Goal: Transaction & Acquisition: Purchase product/service

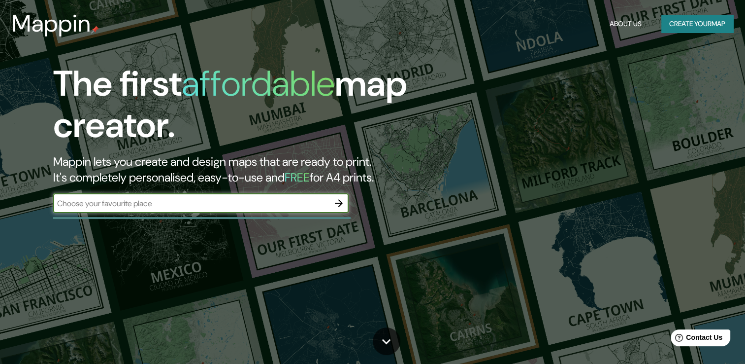
click at [217, 204] on input "text" at bounding box center [191, 203] width 276 height 11
type input "[GEOGRAPHIC_DATA]"
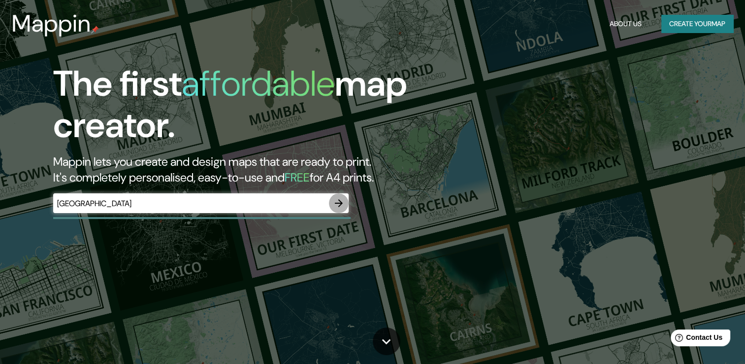
click at [345, 201] on button "button" at bounding box center [339, 203] width 20 height 20
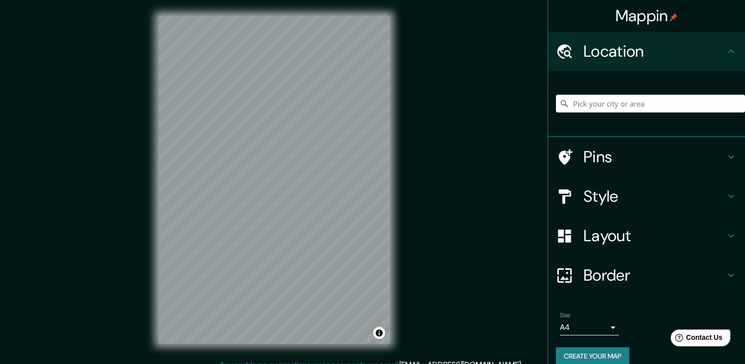
click at [592, 197] on h4 "Style" at bounding box center [655, 196] width 142 height 20
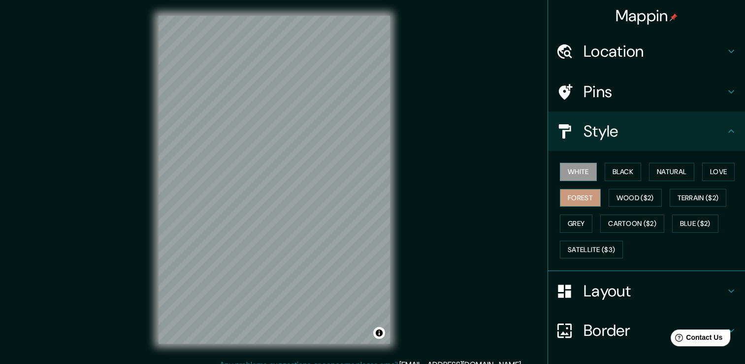
click at [580, 194] on button "Forest" at bounding box center [580, 198] width 41 height 18
click at [707, 169] on button "Love" at bounding box center [718, 172] width 33 height 18
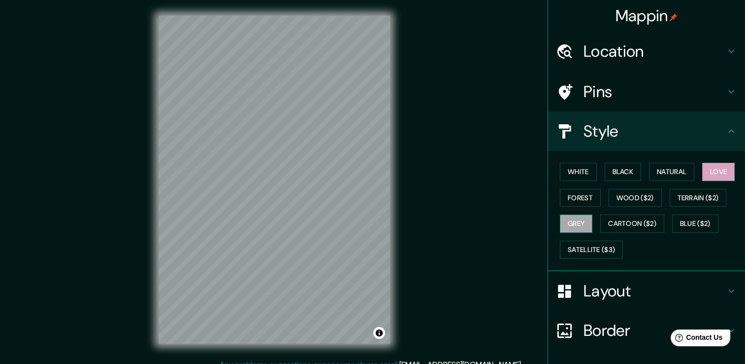
click at [572, 222] on button "Grey" at bounding box center [576, 223] width 33 height 18
click at [394, 136] on div "© Mapbox © OpenStreetMap Improve this map" at bounding box center [274, 179] width 263 height 359
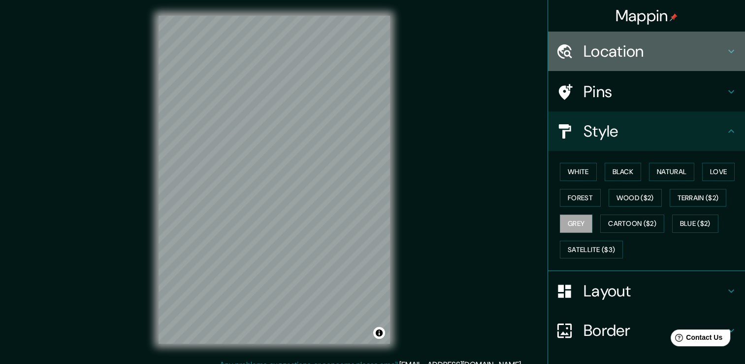
click at [625, 48] on h4 "Location" at bounding box center [655, 51] width 142 height 20
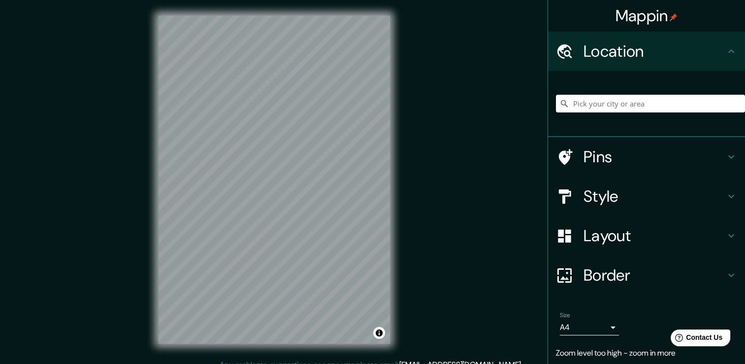
click at [611, 104] on input "Pick your city or area" at bounding box center [650, 104] width 189 height 18
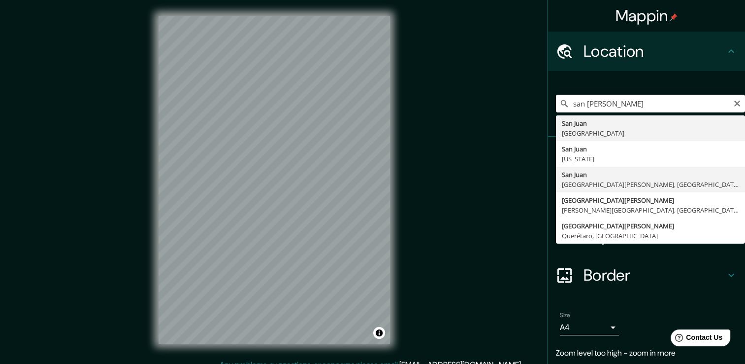
type input "[GEOGRAPHIC_DATA][PERSON_NAME], [GEOGRAPHIC_DATA][PERSON_NAME], [GEOGRAPHIC_DAT…"
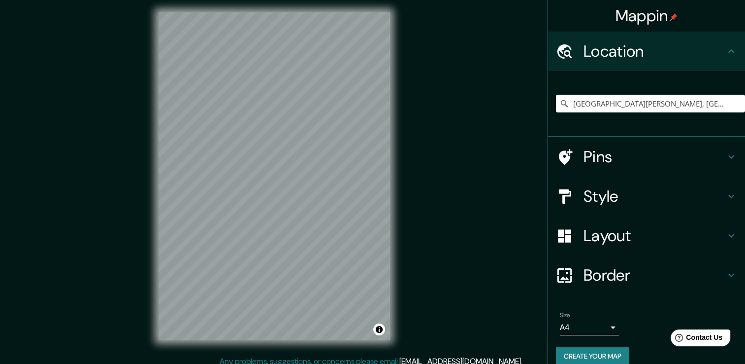
scroll to position [11, 0]
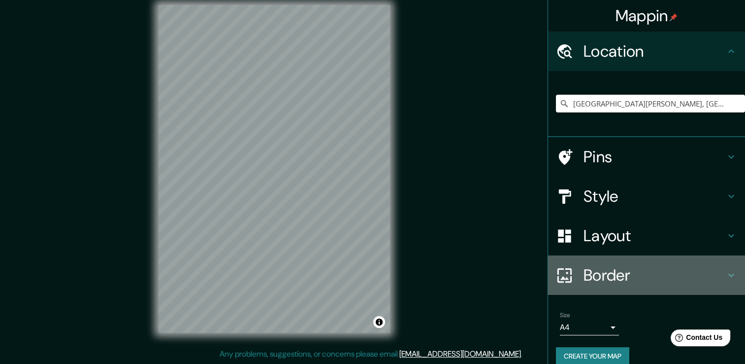
click at [571, 274] on div at bounding box center [570, 274] width 28 height 17
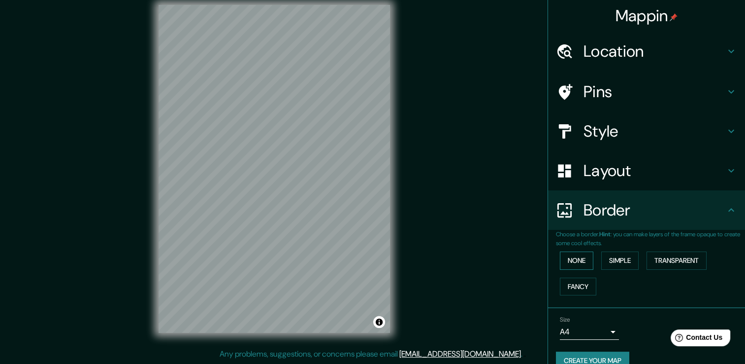
click at [567, 267] on button "None" at bounding box center [576, 260] width 33 height 18
click at [620, 261] on button "Simple" at bounding box center [619, 260] width 37 height 18
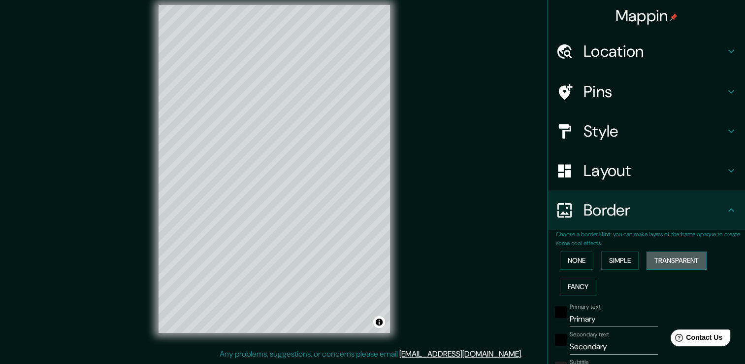
click at [668, 260] on button "Transparent" at bounding box center [677, 260] width 60 height 18
